Goal: Use online tool/utility: Use online tool/utility

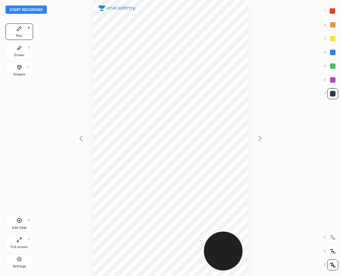
scroll to position [276, 231]
drag, startPoint x: 18, startPoint y: 49, endPoint x: 56, endPoint y: 55, distance: 39.1
click at [17, 49] on icon at bounding box center [20, 48] width 6 height 6
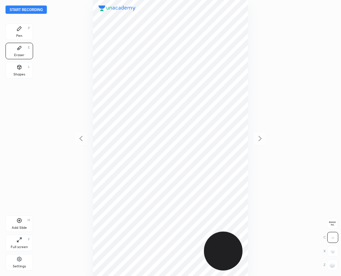
click at [17, 31] on div "Pen P" at bounding box center [20, 31] width 28 height 17
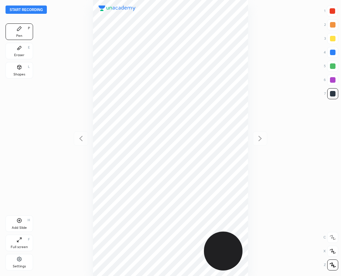
click at [18, 47] on icon at bounding box center [20, 48] width 6 height 6
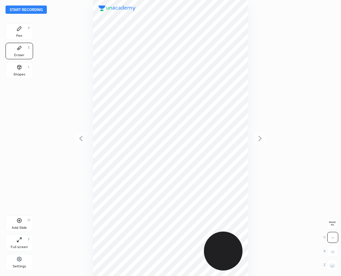
click at [23, 28] on div "Pen P" at bounding box center [20, 31] width 28 height 17
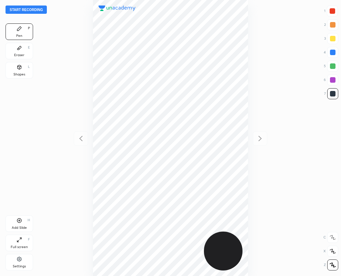
click at [20, 47] on icon at bounding box center [19, 48] width 4 height 4
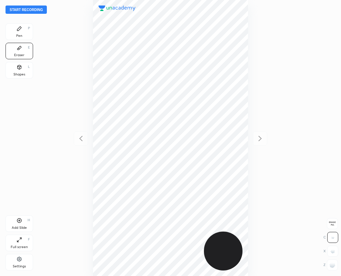
click at [335, 265] on div at bounding box center [332, 265] width 11 height 11
click at [17, 26] on icon at bounding box center [20, 29] width 6 height 6
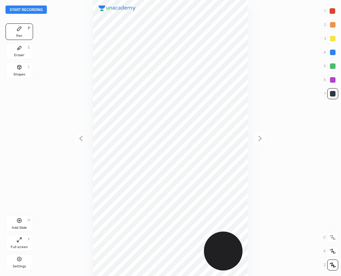
drag, startPoint x: 334, startPoint y: 6, endPoint x: 301, endPoint y: 23, distance: 37.5
click at [334, 7] on div at bounding box center [332, 11] width 11 height 11
click at [335, 93] on div at bounding box center [333, 94] width 6 height 6
drag, startPoint x: 334, startPoint y: 56, endPoint x: 274, endPoint y: 62, distance: 61.0
click at [334, 55] on div at bounding box center [332, 52] width 11 height 11
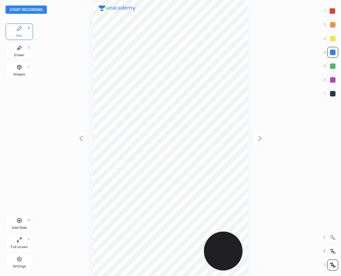
click at [331, 11] on div at bounding box center [333, 11] width 6 height 6
drag, startPoint x: 331, startPoint y: 94, endPoint x: 313, endPoint y: 93, distance: 17.6
click at [331, 94] on div at bounding box center [333, 94] width 6 height 6
click at [334, 12] on div at bounding box center [333, 11] width 6 height 6
click at [331, 92] on div at bounding box center [333, 94] width 6 height 6
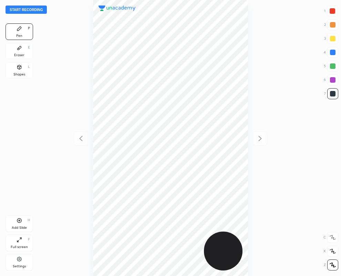
click at [17, 47] on icon at bounding box center [20, 48] width 6 height 6
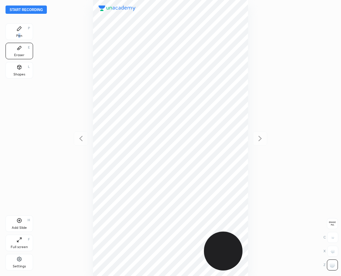
drag, startPoint x: 21, startPoint y: 35, endPoint x: 17, endPoint y: 39, distance: 5.1
click at [20, 35] on div "Pen P" at bounding box center [20, 31] width 28 height 17
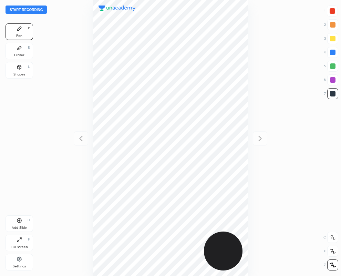
drag, startPoint x: 333, startPoint y: 52, endPoint x: 327, endPoint y: 52, distance: 6.2
click at [333, 52] on div at bounding box center [333, 53] width 6 height 6
click at [17, 49] on icon at bounding box center [20, 48] width 6 height 6
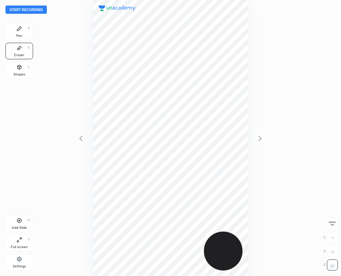
click at [24, 31] on div "Pen P" at bounding box center [20, 31] width 28 height 17
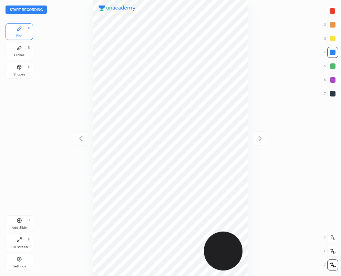
click at [19, 50] on icon at bounding box center [20, 48] width 6 height 6
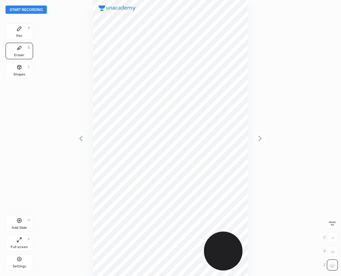
click at [20, 32] on div "Pen P" at bounding box center [20, 31] width 28 height 17
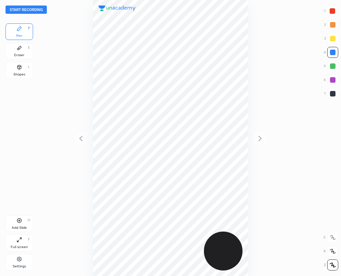
click at [332, 89] on div at bounding box center [332, 93] width 11 height 11
drag, startPoint x: 334, startPoint y: 51, endPoint x: 286, endPoint y: 61, distance: 48.4
click at [333, 51] on div at bounding box center [333, 53] width 6 height 6
click at [333, 92] on div at bounding box center [333, 94] width 6 height 6
drag, startPoint x: 333, startPoint y: 94, endPoint x: 319, endPoint y: 95, distance: 14.1
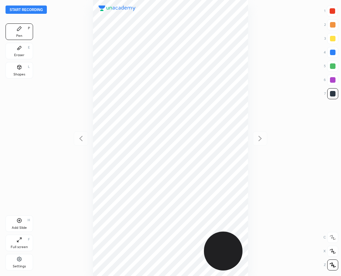
click at [333, 94] on div at bounding box center [333, 94] width 6 height 6
click at [18, 50] on icon at bounding box center [20, 48] width 6 height 6
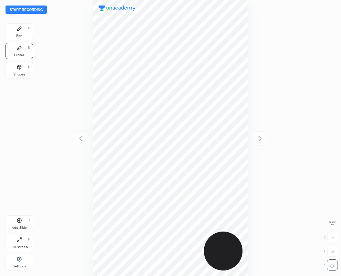
click at [18, 31] on div "Pen P" at bounding box center [20, 31] width 28 height 17
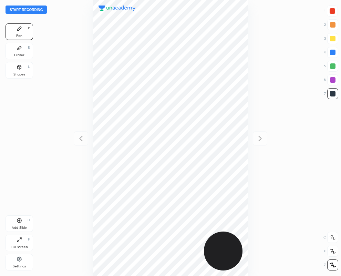
click at [19, 47] on icon at bounding box center [19, 48] width 4 height 4
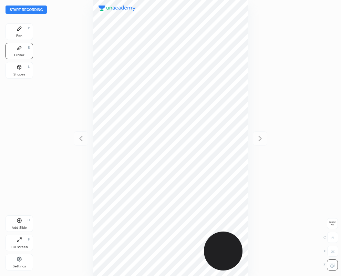
click at [20, 34] on div "Pen" at bounding box center [19, 35] width 6 height 3
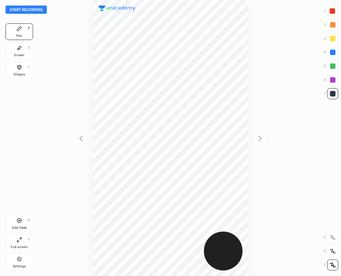
click at [333, 94] on div at bounding box center [333, 94] width 6 height 6
click at [22, 51] on div "Eraser E" at bounding box center [20, 51] width 28 height 17
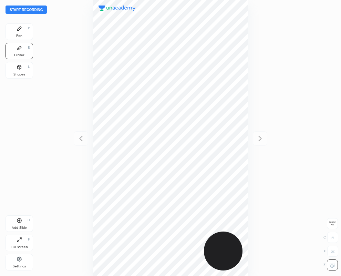
click at [21, 30] on icon at bounding box center [20, 29] width 6 height 6
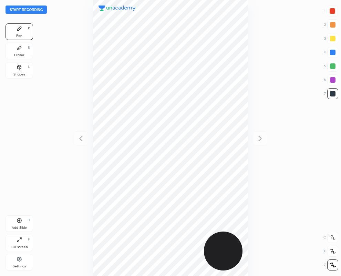
drag, startPoint x: 331, startPoint y: 10, endPoint x: 269, endPoint y: 33, distance: 66.1
click at [330, 11] on div at bounding box center [333, 11] width 6 height 6
click at [335, 93] on div at bounding box center [333, 94] width 6 height 6
click at [332, 52] on div at bounding box center [333, 53] width 6 height 6
click at [333, 94] on div at bounding box center [333, 94] width 6 height 6
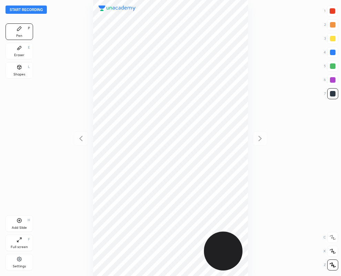
drag, startPoint x: 333, startPoint y: 52, endPoint x: 312, endPoint y: 64, distance: 24.7
click at [332, 53] on div at bounding box center [333, 53] width 6 height 6
click at [19, 54] on div "Eraser" at bounding box center [19, 54] width 10 height 3
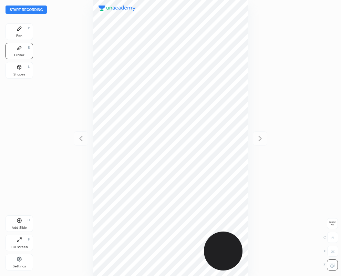
click at [19, 28] on icon at bounding box center [19, 29] width 4 height 4
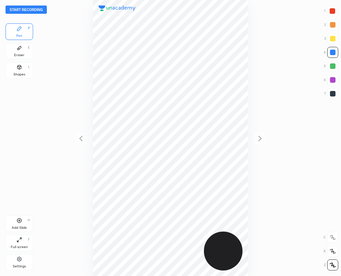
drag, startPoint x: 333, startPoint y: 9, endPoint x: 306, endPoint y: 22, distance: 29.9
click at [333, 9] on div at bounding box center [333, 11] width 6 height 6
drag, startPoint x: 333, startPoint y: 92, endPoint x: 265, endPoint y: 117, distance: 72.4
click at [333, 92] on div at bounding box center [333, 94] width 6 height 6
click at [331, 11] on div at bounding box center [333, 11] width 6 height 6
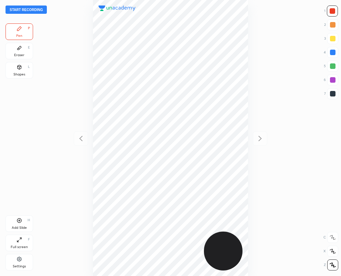
drag, startPoint x: 334, startPoint y: 92, endPoint x: 314, endPoint y: 102, distance: 22.2
click at [332, 95] on div at bounding box center [333, 94] width 6 height 6
click at [18, 49] on icon at bounding box center [19, 48] width 4 height 4
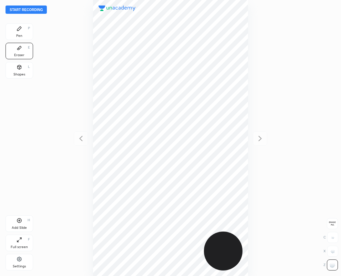
click at [24, 30] on div "Pen P" at bounding box center [20, 31] width 28 height 17
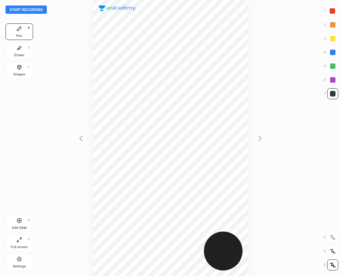
click at [332, 10] on div at bounding box center [333, 11] width 6 height 6
drag, startPoint x: 336, startPoint y: 94, endPoint x: 255, endPoint y: 149, distance: 97.0
click at [335, 95] on div at bounding box center [333, 94] width 6 height 6
click at [333, 93] on div at bounding box center [333, 94] width 6 height 6
click at [22, 52] on div "Eraser E" at bounding box center [20, 51] width 28 height 17
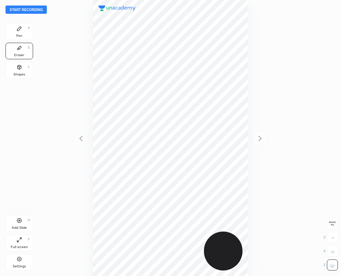
click at [23, 35] on div "Pen P" at bounding box center [20, 31] width 28 height 17
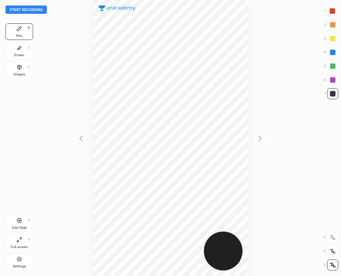
click at [332, 95] on div at bounding box center [333, 94] width 6 height 6
click at [19, 222] on icon at bounding box center [20, 221] width 6 height 6
click at [80, 138] on icon at bounding box center [80, 138] width 3 height 5
click at [260, 139] on icon at bounding box center [260, 138] width 8 height 8
click at [82, 138] on icon at bounding box center [81, 138] width 8 height 8
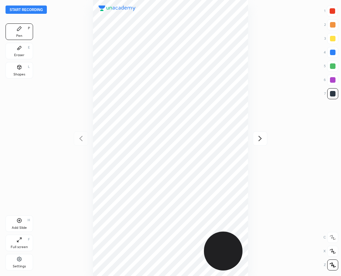
click at [260, 140] on icon at bounding box center [260, 138] width 3 height 5
click at [80, 137] on icon at bounding box center [81, 138] width 8 height 8
click at [260, 137] on icon at bounding box center [260, 138] width 3 height 5
click at [333, 93] on div at bounding box center [333, 94] width 6 height 6
drag, startPoint x: 23, startPoint y: 49, endPoint x: 278, endPoint y: 272, distance: 339.7
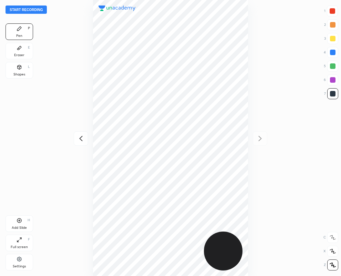
click at [23, 50] on div "Eraser E" at bounding box center [20, 51] width 28 height 17
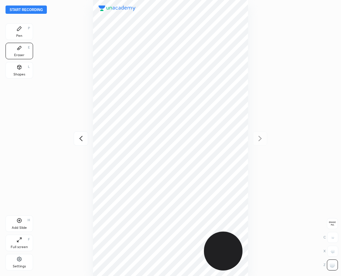
click at [22, 34] on div "Pen P" at bounding box center [20, 31] width 28 height 17
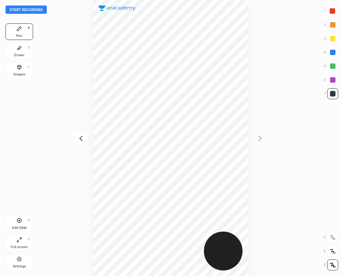
click at [332, 95] on div at bounding box center [333, 94] width 6 height 6
click at [23, 50] on div "Eraser E" at bounding box center [20, 51] width 28 height 17
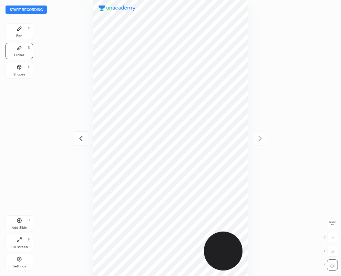
drag, startPoint x: 24, startPoint y: 35, endPoint x: 21, endPoint y: 33, distance: 4.3
click at [23, 33] on div "Pen P" at bounding box center [20, 31] width 28 height 17
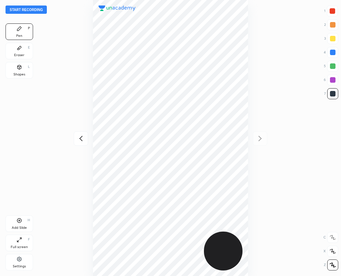
drag, startPoint x: 334, startPoint y: 52, endPoint x: 307, endPoint y: 57, distance: 27.8
click at [335, 51] on div at bounding box center [333, 53] width 6 height 6
click at [333, 96] on div at bounding box center [332, 93] width 11 height 11
drag, startPoint x: 331, startPoint y: 10, endPoint x: 305, endPoint y: 18, distance: 27.2
click at [330, 10] on div at bounding box center [333, 11] width 6 height 6
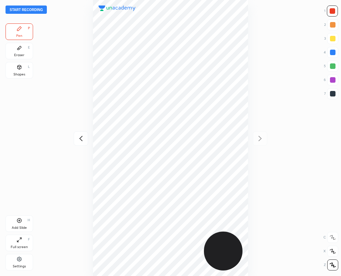
drag, startPoint x: 333, startPoint y: 92, endPoint x: 328, endPoint y: 92, distance: 4.5
click at [331, 92] on div at bounding box center [333, 94] width 6 height 6
click at [81, 138] on icon at bounding box center [81, 138] width 8 height 8
click at [20, 53] on div "Eraser" at bounding box center [19, 54] width 10 height 3
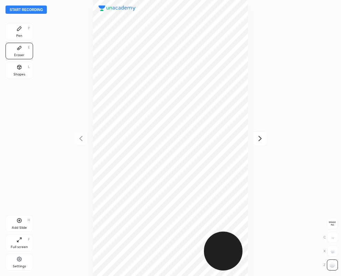
drag, startPoint x: 335, startPoint y: 237, endPoint x: 318, endPoint y: 235, distance: 16.3
click at [335, 236] on div at bounding box center [332, 237] width 11 height 11
click at [22, 29] on div "Pen P" at bounding box center [20, 31] width 28 height 17
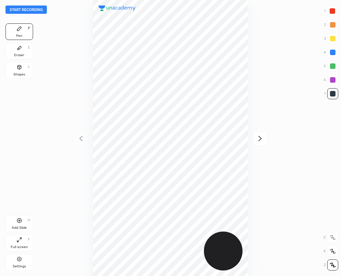
drag, startPoint x: 333, startPoint y: 54, endPoint x: 326, endPoint y: 54, distance: 7.2
click at [333, 54] on div at bounding box center [333, 53] width 6 height 6
click at [16, 52] on div "Eraser E" at bounding box center [20, 51] width 28 height 17
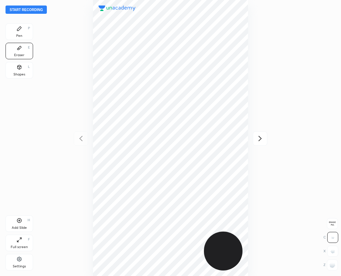
click at [24, 31] on div "Pen P" at bounding box center [20, 31] width 28 height 17
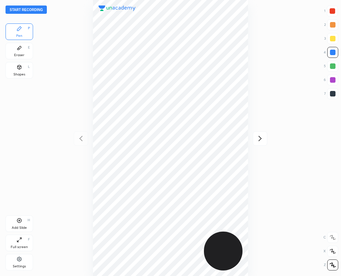
click at [335, 95] on div at bounding box center [333, 94] width 6 height 6
click at [15, 49] on div "Eraser E" at bounding box center [20, 51] width 28 height 17
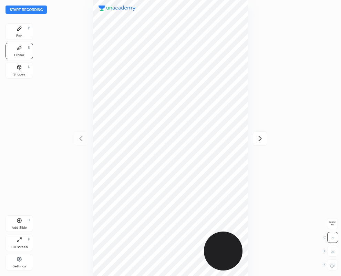
click at [23, 30] on div "Pen P" at bounding box center [20, 31] width 28 height 17
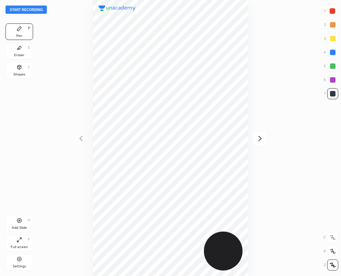
click at [260, 138] on icon at bounding box center [260, 138] width 8 height 8
click at [20, 49] on icon at bounding box center [20, 48] width 6 height 6
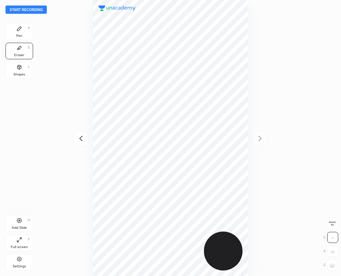
click at [20, 30] on icon at bounding box center [20, 29] width 6 height 6
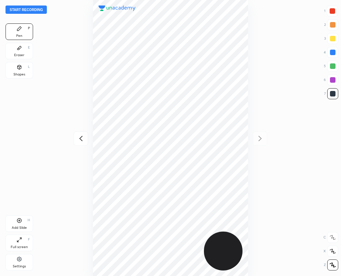
click at [22, 54] on div "Eraser" at bounding box center [19, 54] width 10 height 3
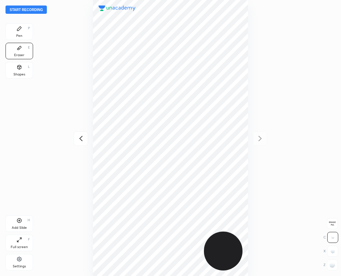
drag, startPoint x: 22, startPoint y: 31, endPoint x: 16, endPoint y: 33, distance: 6.7
click at [21, 31] on div "Pen P" at bounding box center [20, 31] width 28 height 17
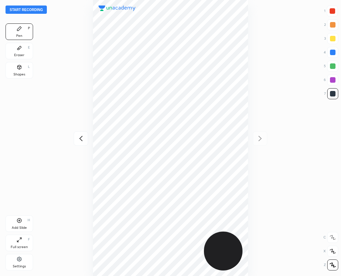
drag, startPoint x: 21, startPoint y: 49, endPoint x: 88, endPoint y: 133, distance: 107.6
click at [21, 49] on icon at bounding box center [20, 48] width 6 height 6
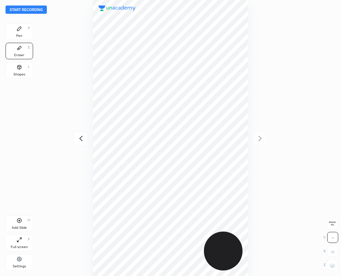
click at [21, 31] on icon at bounding box center [20, 29] width 6 height 6
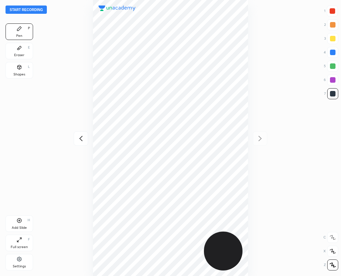
click at [333, 81] on div at bounding box center [333, 80] width 6 height 6
click at [79, 137] on icon at bounding box center [81, 138] width 8 height 8
click at [21, 48] on icon at bounding box center [20, 48] width 6 height 6
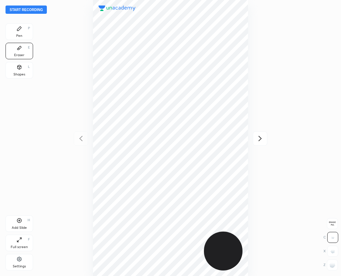
click at [23, 30] on div "Pen P" at bounding box center [20, 31] width 28 height 17
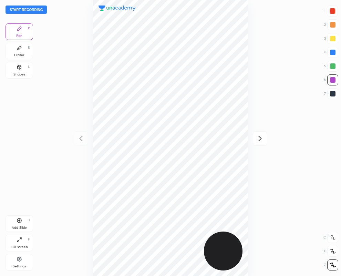
click at [333, 10] on div at bounding box center [333, 11] width 6 height 6
drag, startPoint x: 334, startPoint y: 94, endPoint x: 319, endPoint y: 91, distance: 15.0
click at [333, 93] on div at bounding box center [333, 94] width 6 height 6
click at [19, 48] on icon at bounding box center [19, 48] width 4 height 4
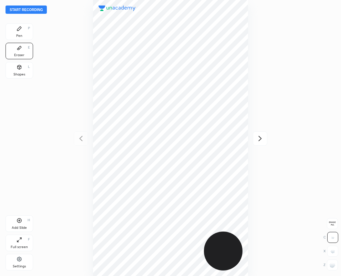
click at [19, 28] on icon at bounding box center [19, 29] width 4 height 4
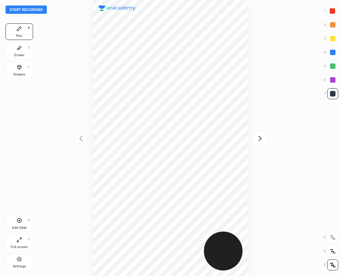
click at [31, 9] on button "Start recording" at bounding box center [26, 10] width 41 height 8
click at [260, 138] on icon at bounding box center [260, 138] width 8 height 8
click at [80, 140] on icon at bounding box center [80, 138] width 3 height 5
click at [259, 139] on icon at bounding box center [260, 138] width 8 height 8
click at [82, 141] on icon at bounding box center [81, 138] width 8 height 8
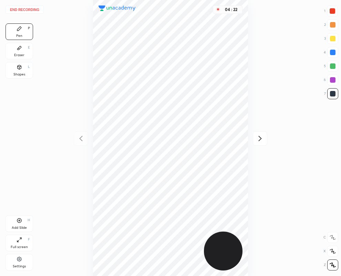
click at [260, 138] on icon at bounding box center [260, 138] width 8 height 8
click at [80, 140] on icon at bounding box center [81, 138] width 8 height 8
click at [262, 139] on icon at bounding box center [260, 138] width 8 height 8
click at [27, 8] on button "End recording" at bounding box center [25, 10] width 38 height 8
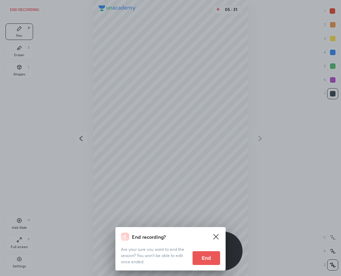
click at [212, 254] on button "End" at bounding box center [207, 258] width 28 height 14
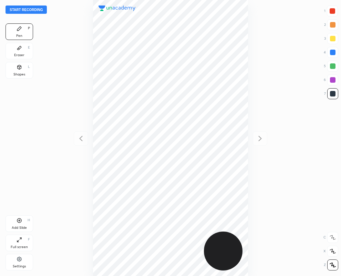
scroll to position [276, 231]
